Goal: Task Accomplishment & Management: Manage account settings

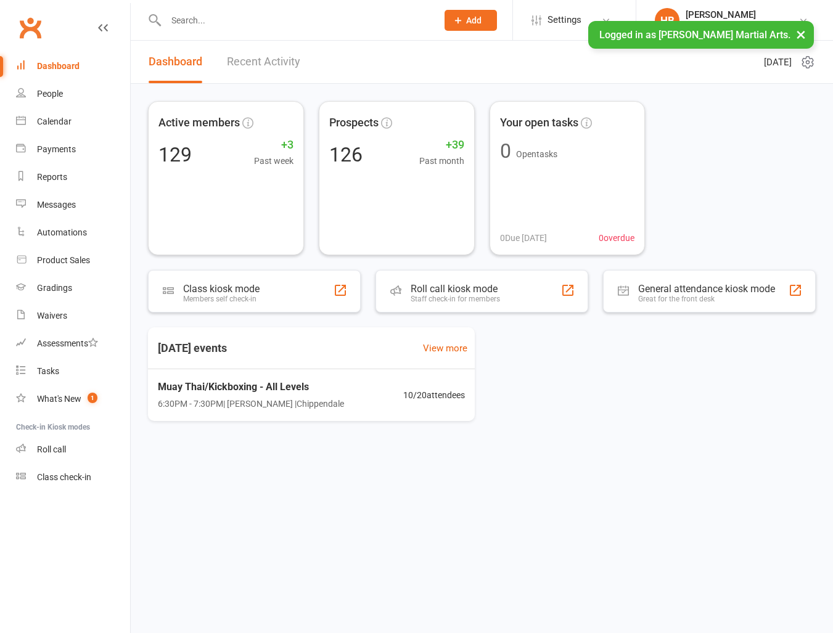
click at [213, 25] on input "text" at bounding box center [295, 20] width 266 height 17
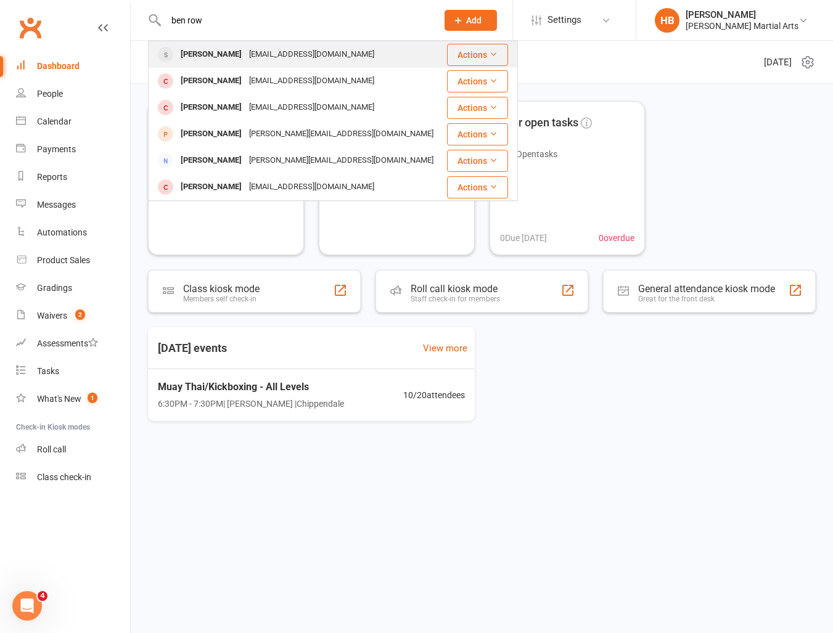
type input "ben row"
click at [284, 65] on div "[PERSON_NAME] [EMAIL_ADDRESS][DOMAIN_NAME]" at bounding box center [297, 54] width 296 height 25
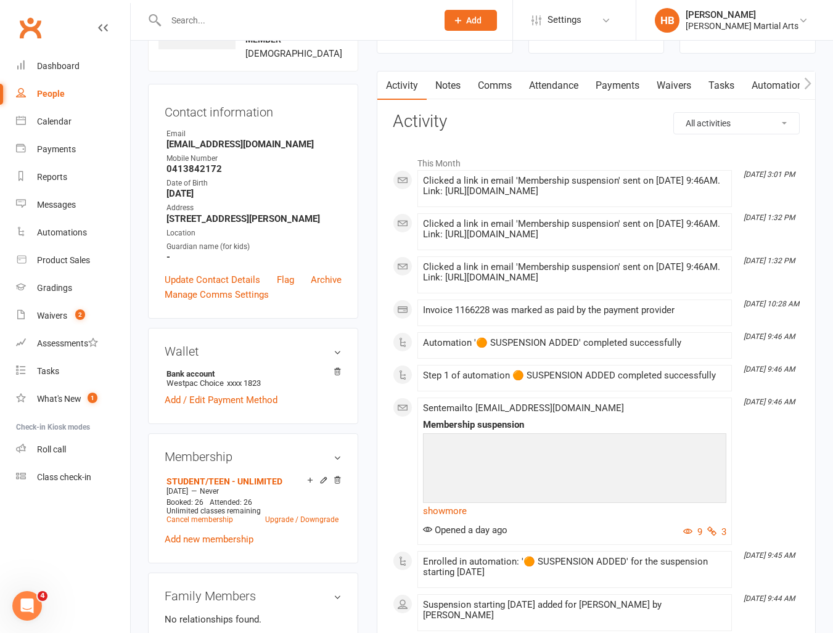
scroll to position [94, 0]
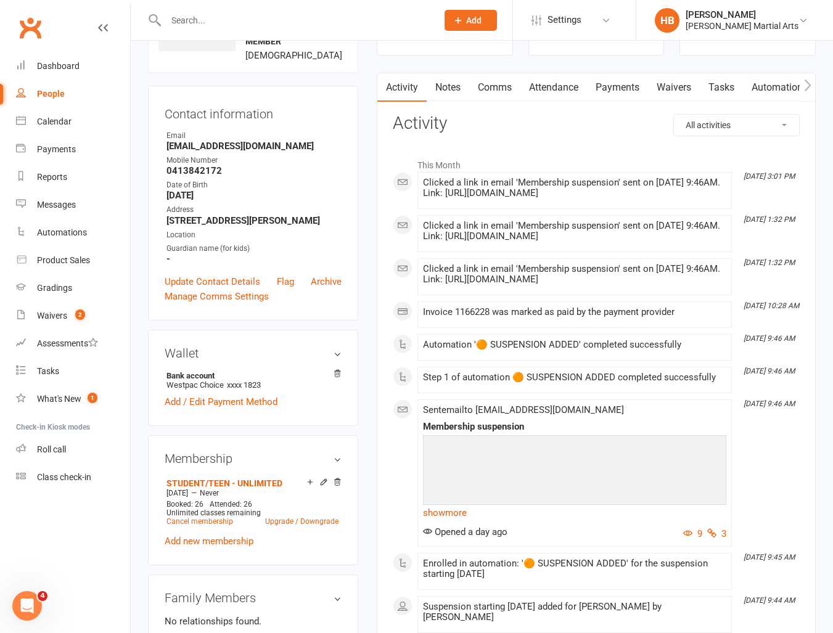
click at [698, 89] on link "Waivers" at bounding box center [674, 87] width 52 height 28
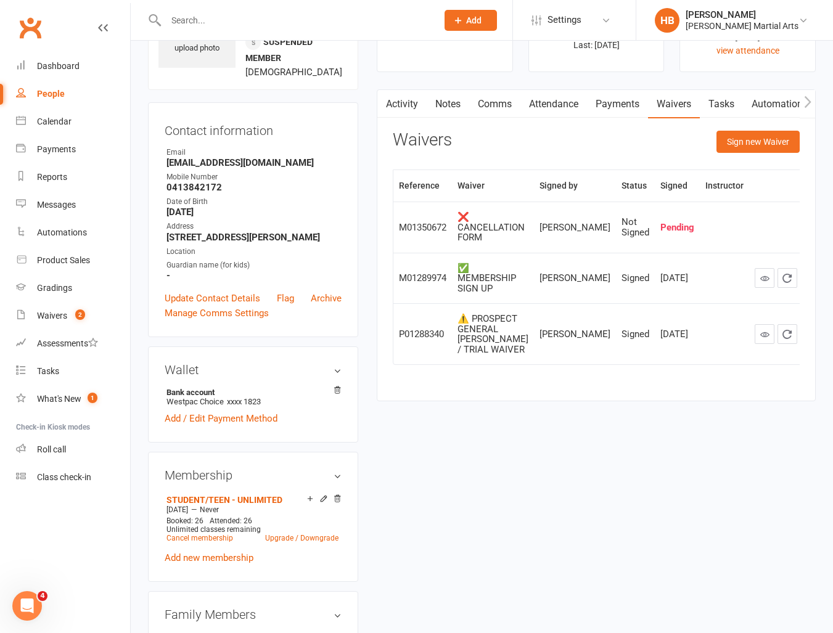
scroll to position [22, 0]
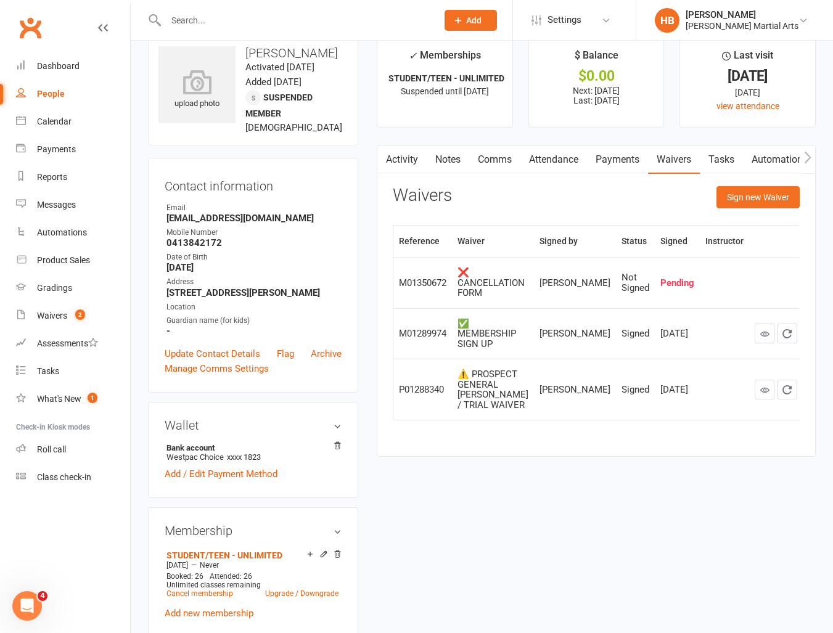
click at [324, 46] on h3 "Ben Roe" at bounding box center [252, 53] width 189 height 14
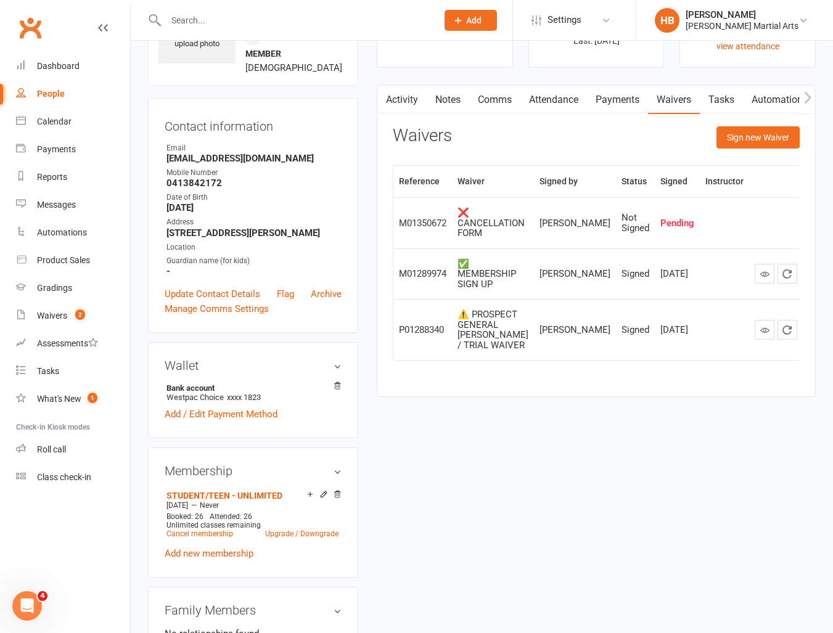
scroll to position [81, 0]
click at [746, 134] on button "Sign new Waiver" at bounding box center [758, 138] width 83 height 22
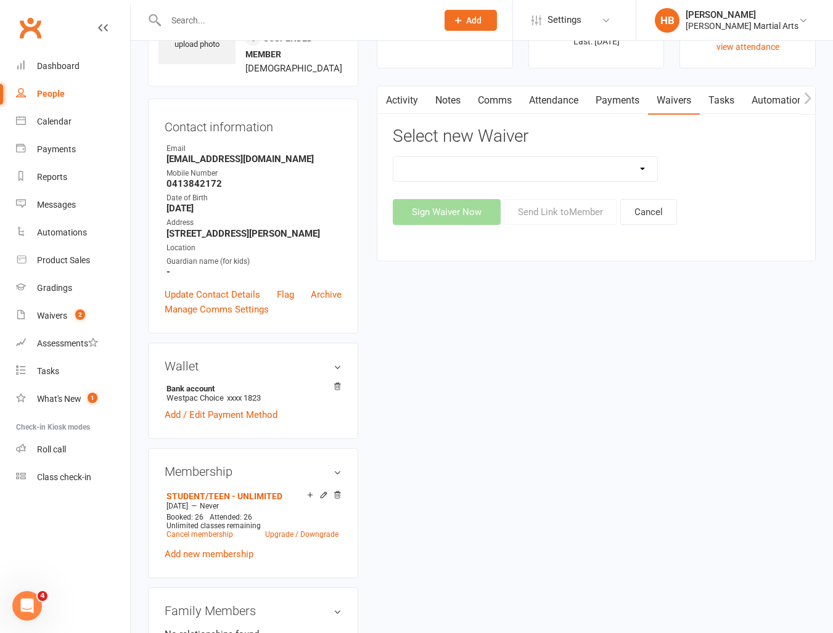
click at [519, 168] on select "💲 ADD PAYMENT METHOD FOR CASUALS ❌ CANCELLATION FORM ☑️ EXISTING MEMBER WAIVER …" at bounding box center [525, 169] width 264 height 25
select select "13772"
click at [393, 157] on select "💲 ADD PAYMENT METHOD FOR CASUALS ❌ CANCELLATION FORM ☑️ EXISTING MEMBER WAIVER …" at bounding box center [525, 169] width 264 height 25
click at [567, 213] on button "Send Link to Member" at bounding box center [560, 212] width 113 height 26
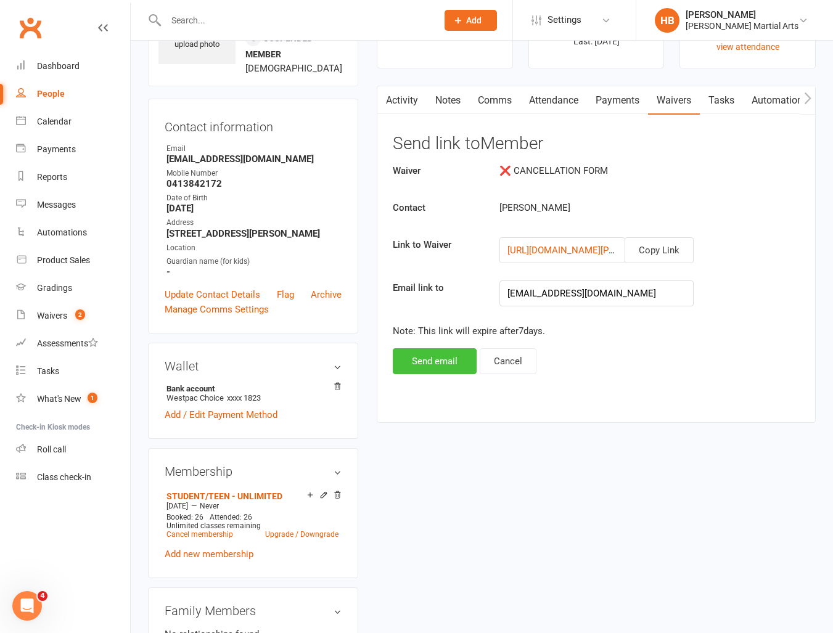
click at [395, 366] on button "Send email" at bounding box center [435, 361] width 84 height 26
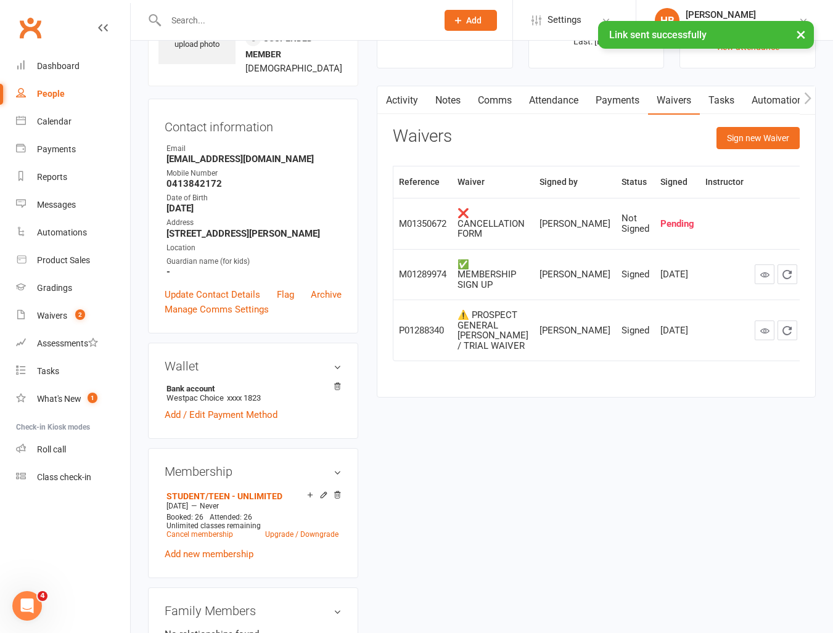
click at [281, 21] on div "× Link sent successfully" at bounding box center [408, 21] width 817 height 0
click at [281, 20] on input "text" at bounding box center [295, 20] width 266 height 17
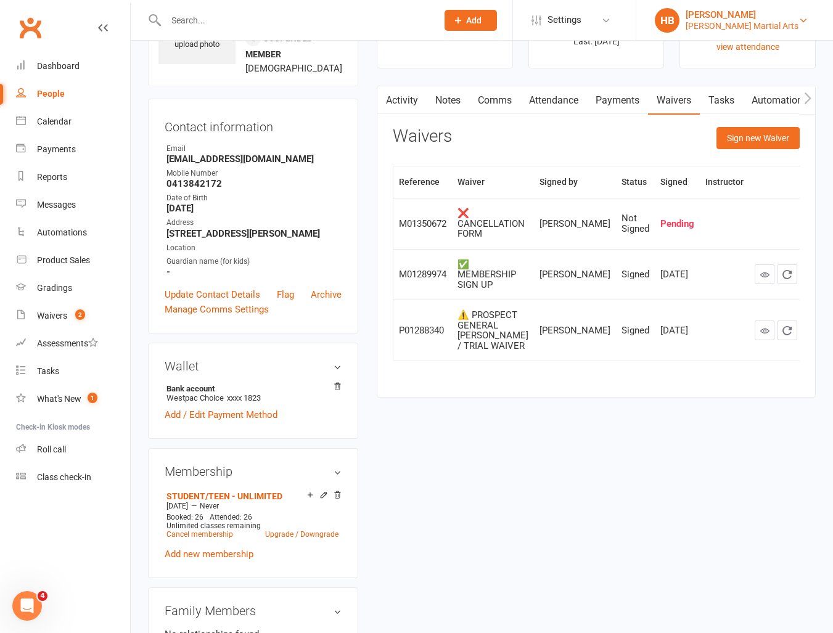
click at [718, 26] on div "Jin Wu Koon Martial Arts" at bounding box center [742, 25] width 113 height 11
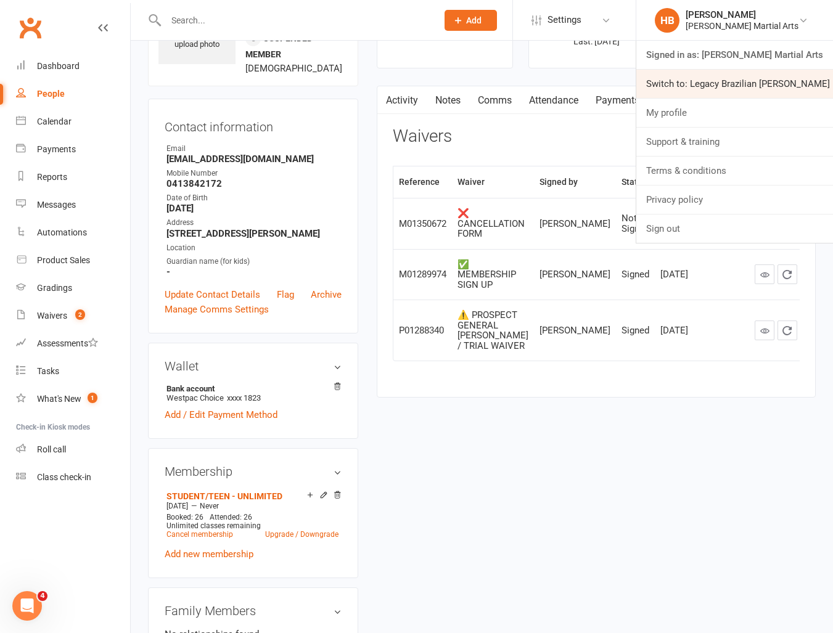
click at [727, 75] on link "Switch to: Legacy Brazilian Jiu Jitsu" at bounding box center [734, 84] width 197 height 28
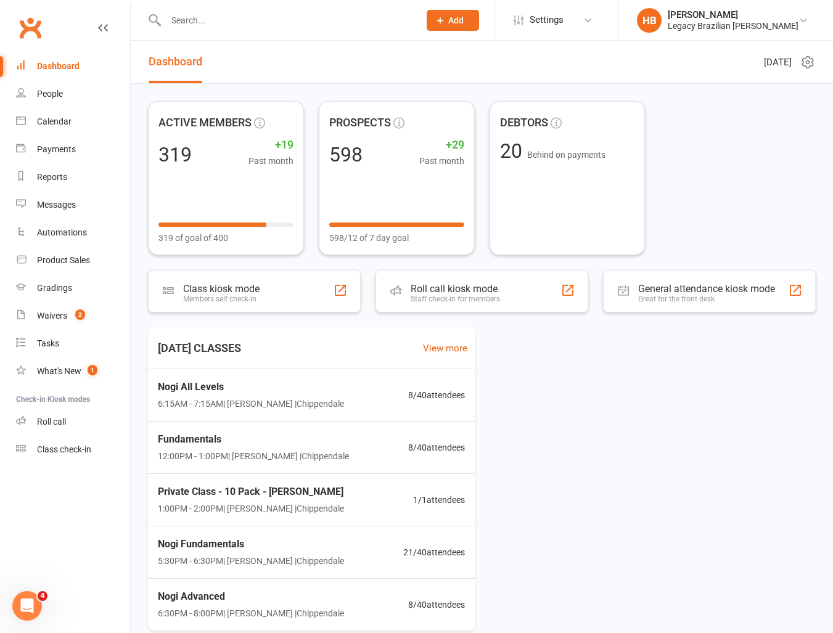
click at [190, 22] on input "text" at bounding box center [286, 20] width 249 height 17
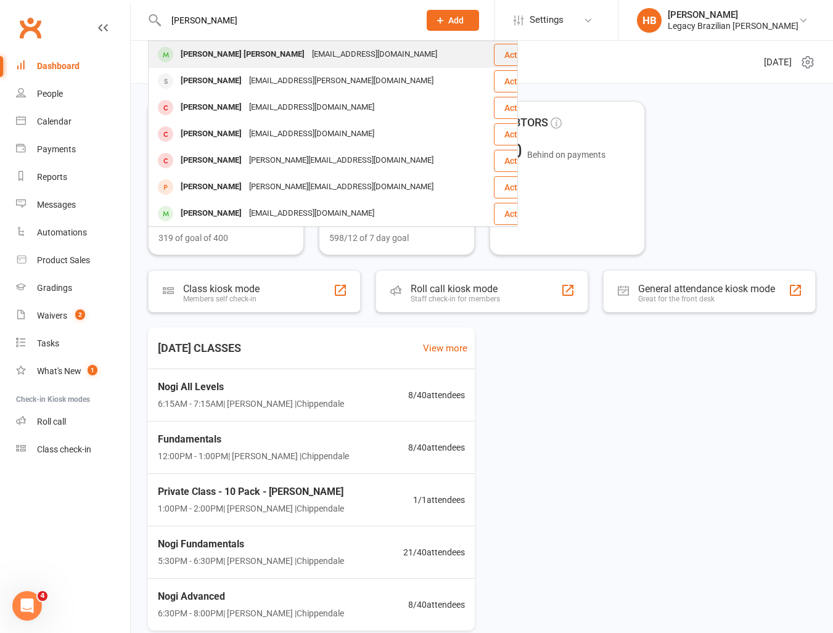
type input "[PERSON_NAME]"
click at [308, 50] on div "[EMAIL_ADDRESS][DOMAIN_NAME]" at bounding box center [374, 55] width 133 height 18
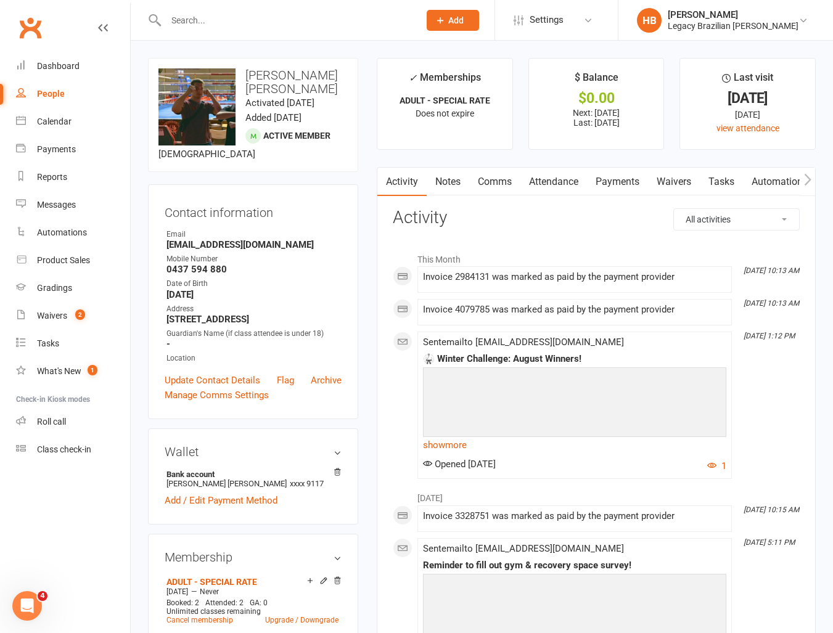
click at [622, 184] on link "Payments" at bounding box center [617, 182] width 61 height 28
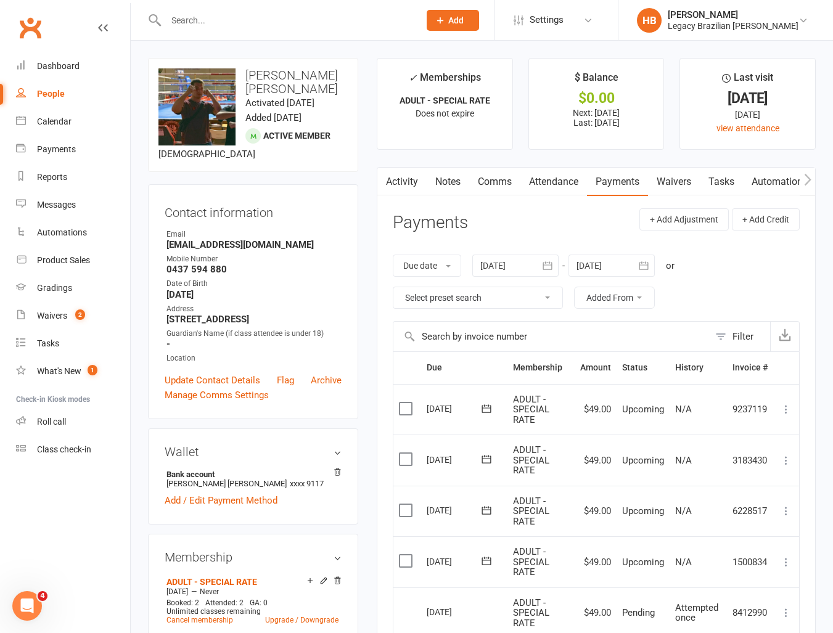
click at [689, 181] on link "Waivers" at bounding box center [674, 182] width 52 height 28
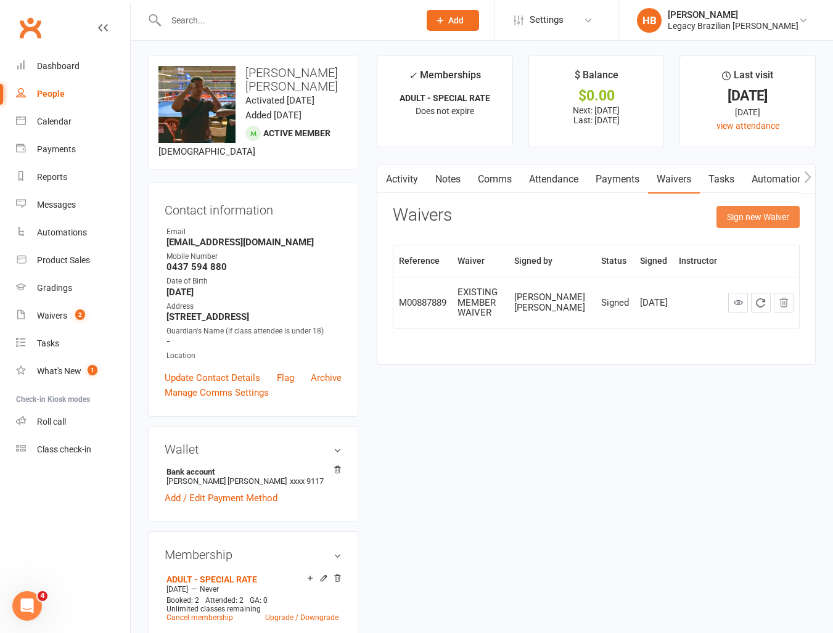
scroll to position [3, 0]
click at [756, 213] on button "Sign new Waiver" at bounding box center [758, 216] width 83 height 22
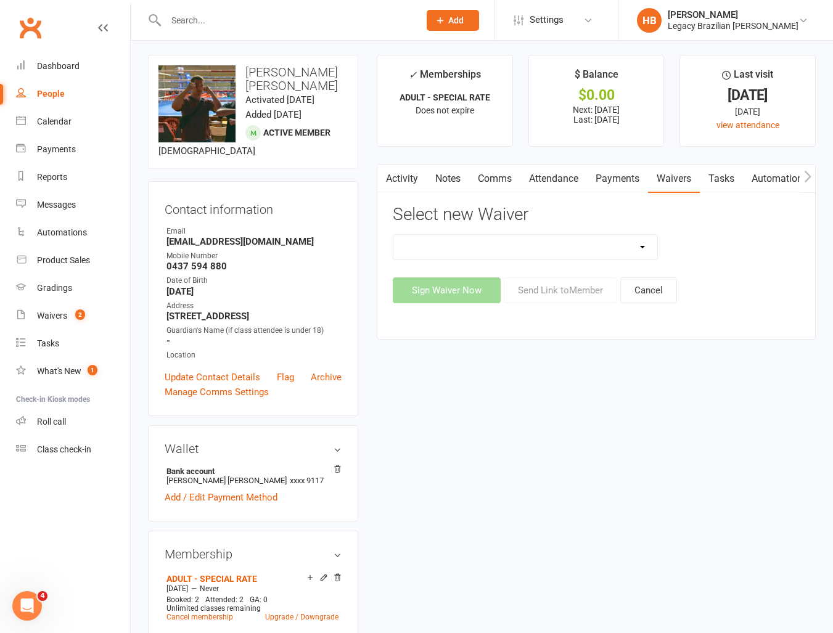
click at [585, 250] on select "❌ CANCELLATION FORM ☑️ EXISTING MEMBER WAIVER 🆓 FREE TRIAL WEEK 🛡️ LEGACY EXPER…" at bounding box center [525, 247] width 264 height 25
select select "10084"
click at [393, 235] on select "❌ CANCELLATION FORM ☑️ EXISTING MEMBER WAIVER 🆓 FREE TRIAL WEEK 🛡️ LEGACY EXPER…" at bounding box center [525, 247] width 264 height 25
click at [630, 169] on link "Payments" at bounding box center [617, 179] width 61 height 28
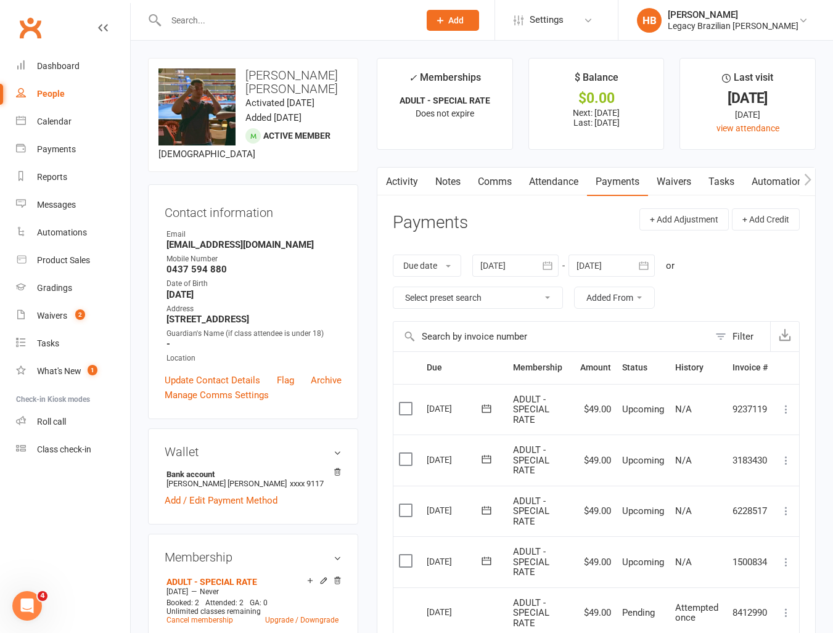
click at [686, 181] on link "Waivers" at bounding box center [674, 182] width 52 height 28
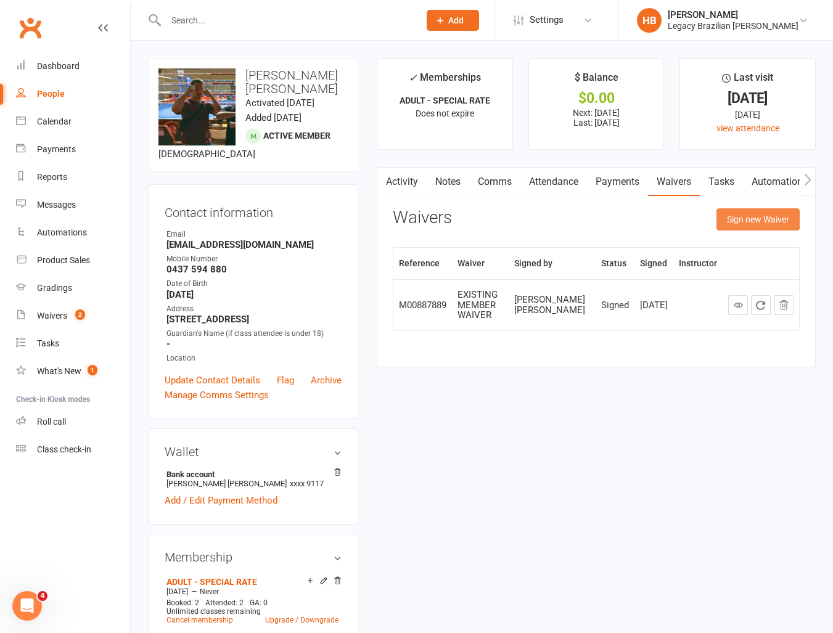
click at [743, 219] on button "Sign new Waiver" at bounding box center [758, 219] width 83 height 22
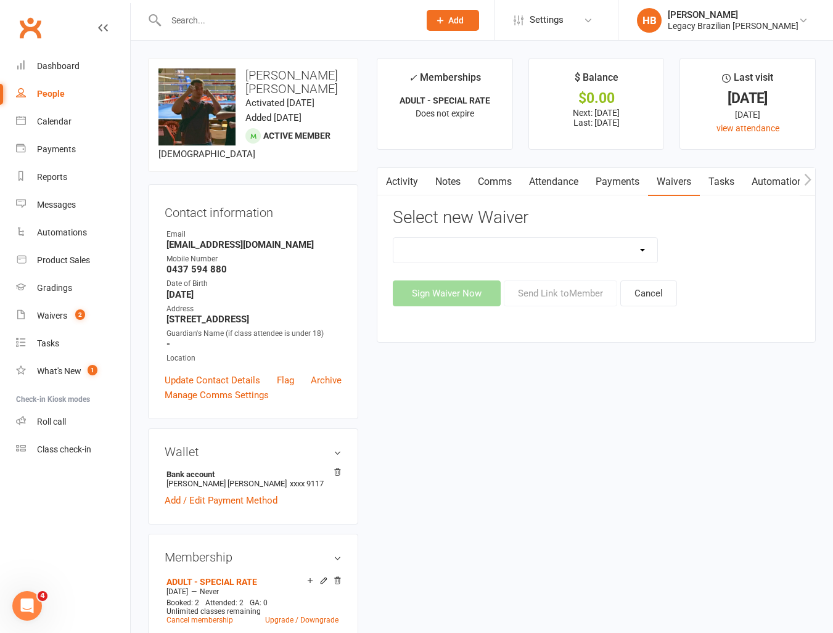
click at [648, 253] on select "❌ CANCELLATION FORM ☑️ EXISTING MEMBER WAIVER 🆓 FREE TRIAL WEEK 🛡️ LEGACY EXPER…" at bounding box center [525, 250] width 264 height 25
select select "10084"
click at [393, 238] on select "❌ CANCELLATION FORM ☑️ EXISTING MEMBER WAIVER 🆓 FREE TRIAL WEEK 🛡️ LEGACY EXPER…" at bounding box center [525, 250] width 264 height 25
click at [590, 294] on button "Send Link to Member" at bounding box center [560, 294] width 113 height 26
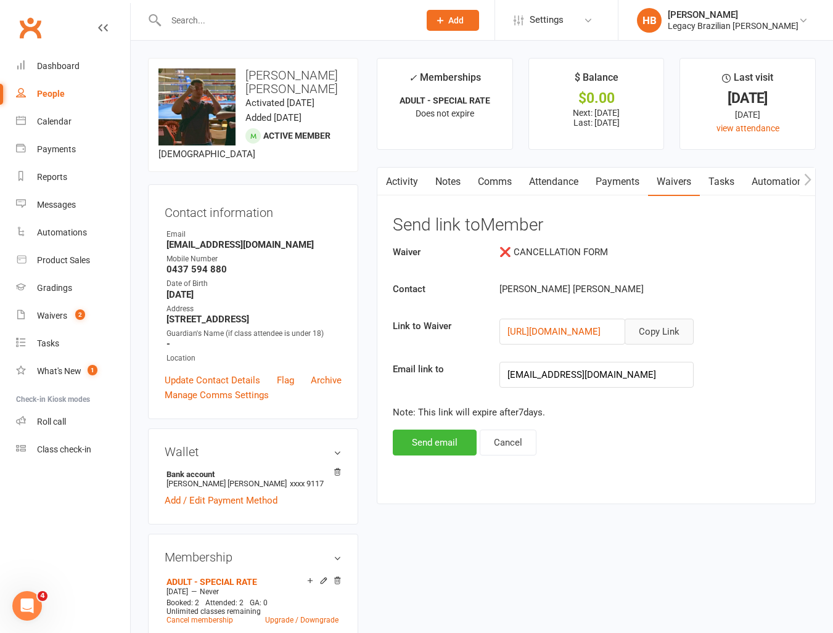
click at [642, 327] on button "Copy Link" at bounding box center [659, 332] width 69 height 26
click at [607, 177] on link "Payments" at bounding box center [617, 182] width 61 height 28
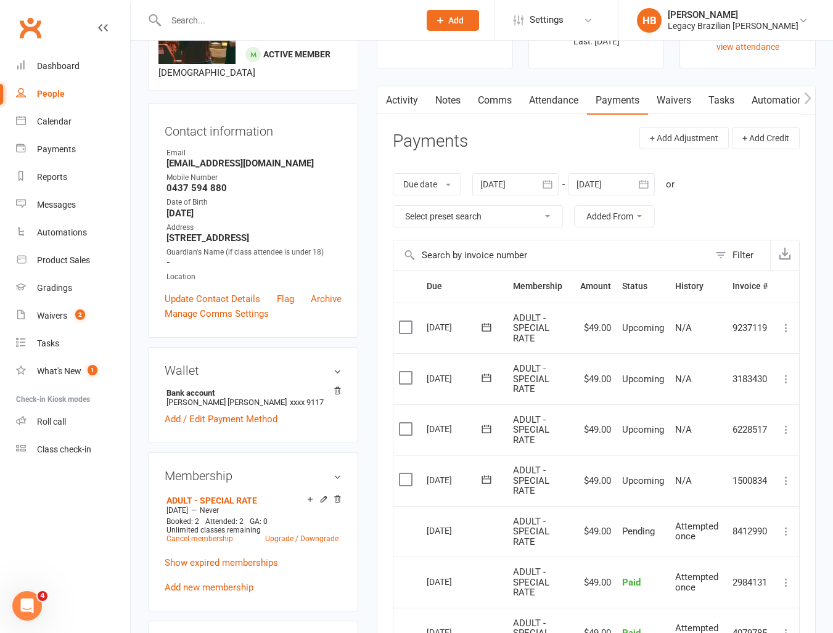
scroll to position [97, 0]
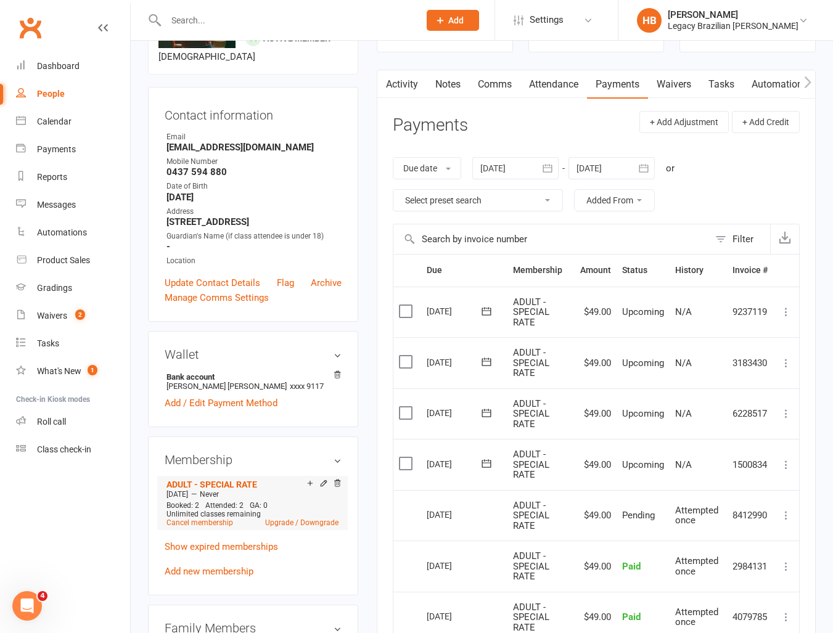
click at [220, 526] on li "ADULT - SPECIAL RATE [DATE] — Never Booked: 2 Attended: 2 GA: 0 Unlimited class…" at bounding box center [252, 503] width 178 height 54
click at [223, 524] on link "Cancel membership" at bounding box center [200, 523] width 67 height 9
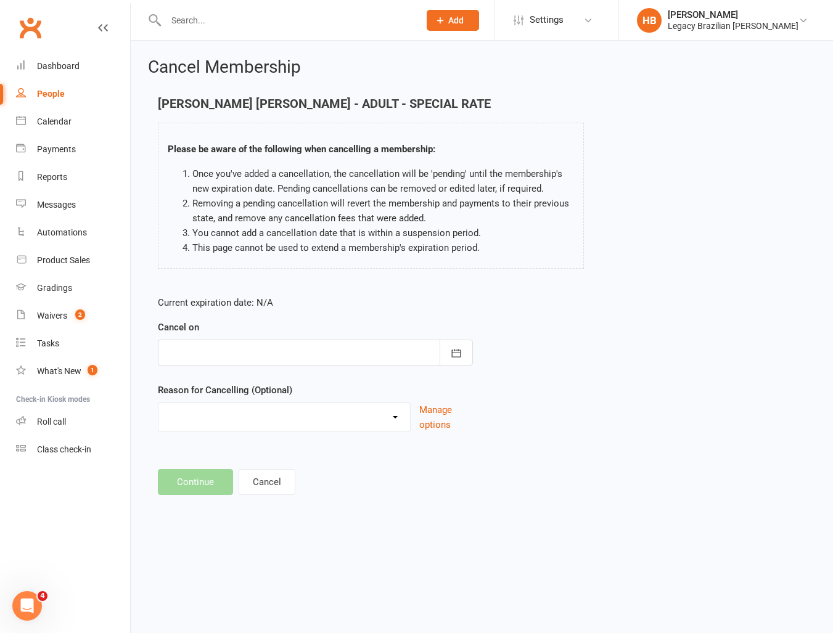
click at [284, 355] on div at bounding box center [315, 353] width 315 height 26
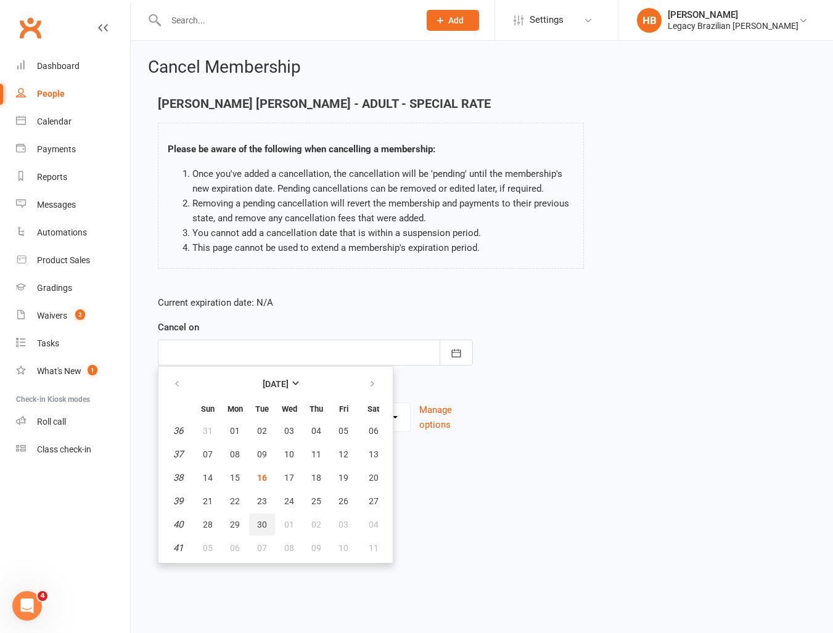
click at [262, 524] on span "30" at bounding box center [262, 525] width 10 height 10
type input "[DATE]"
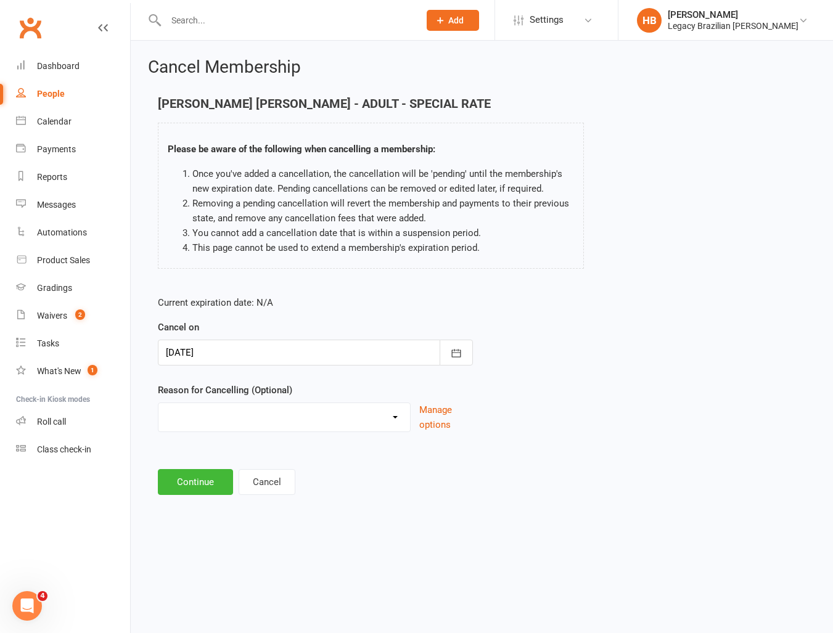
click at [321, 420] on select "Change to casual classes Financial reasons Illness Injury Lost interest Members…" at bounding box center [284, 415] width 252 height 25
select select "0"
click at [158, 403] on select "Change to casual classes Financial reasons Illness Injury Lost interest Members…" at bounding box center [284, 415] width 252 height 25
click at [207, 479] on button "Continue" at bounding box center [195, 482] width 75 height 26
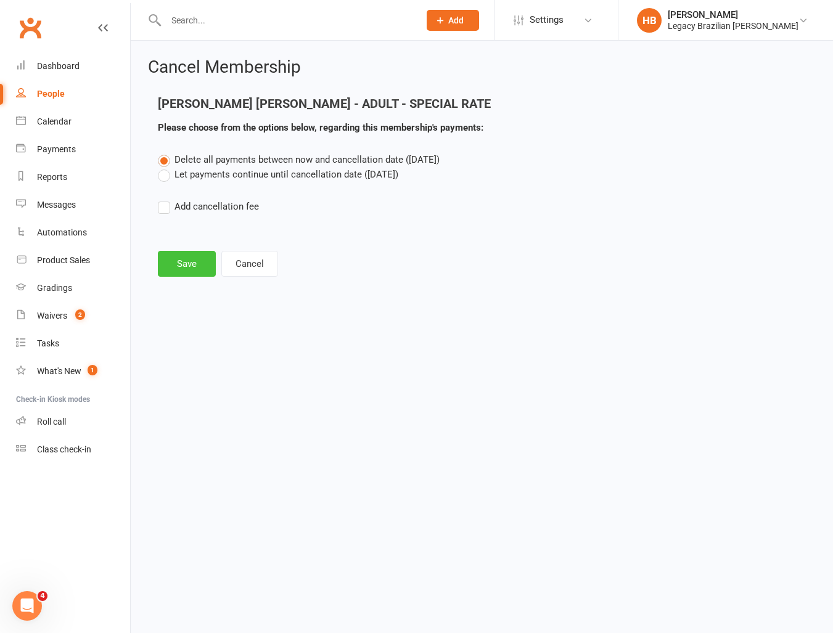
drag, startPoint x: 171, startPoint y: 173, endPoint x: 173, endPoint y: 262, distance: 88.8
click at [170, 175] on label "Let payments continue until cancellation date ([DATE])" at bounding box center [278, 174] width 241 height 15
click at [166, 167] on input "Let payments continue until cancellation date ([DATE])" at bounding box center [162, 167] width 8 height 0
click at [190, 274] on button "Save" at bounding box center [187, 264] width 58 height 26
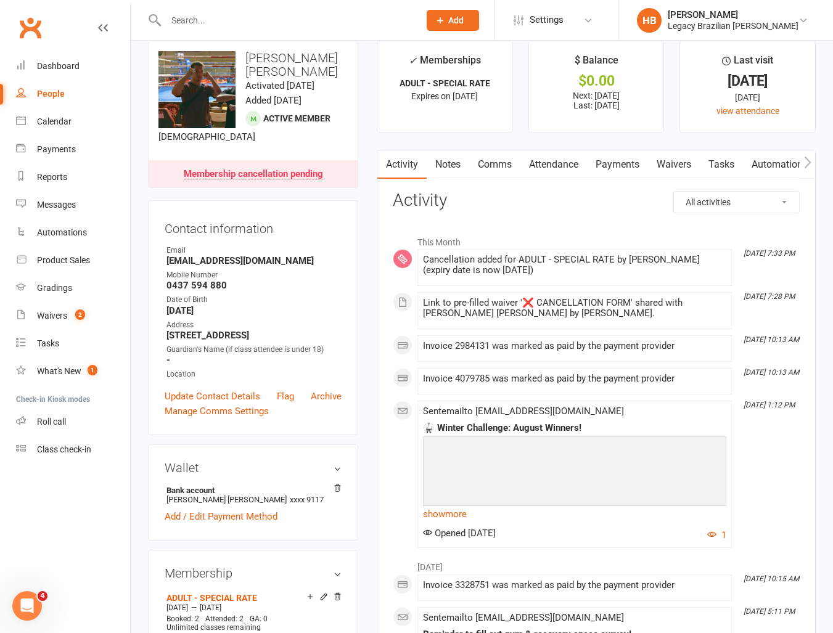
scroll to position [18, 0]
